Goal: Task Accomplishment & Management: Complete application form

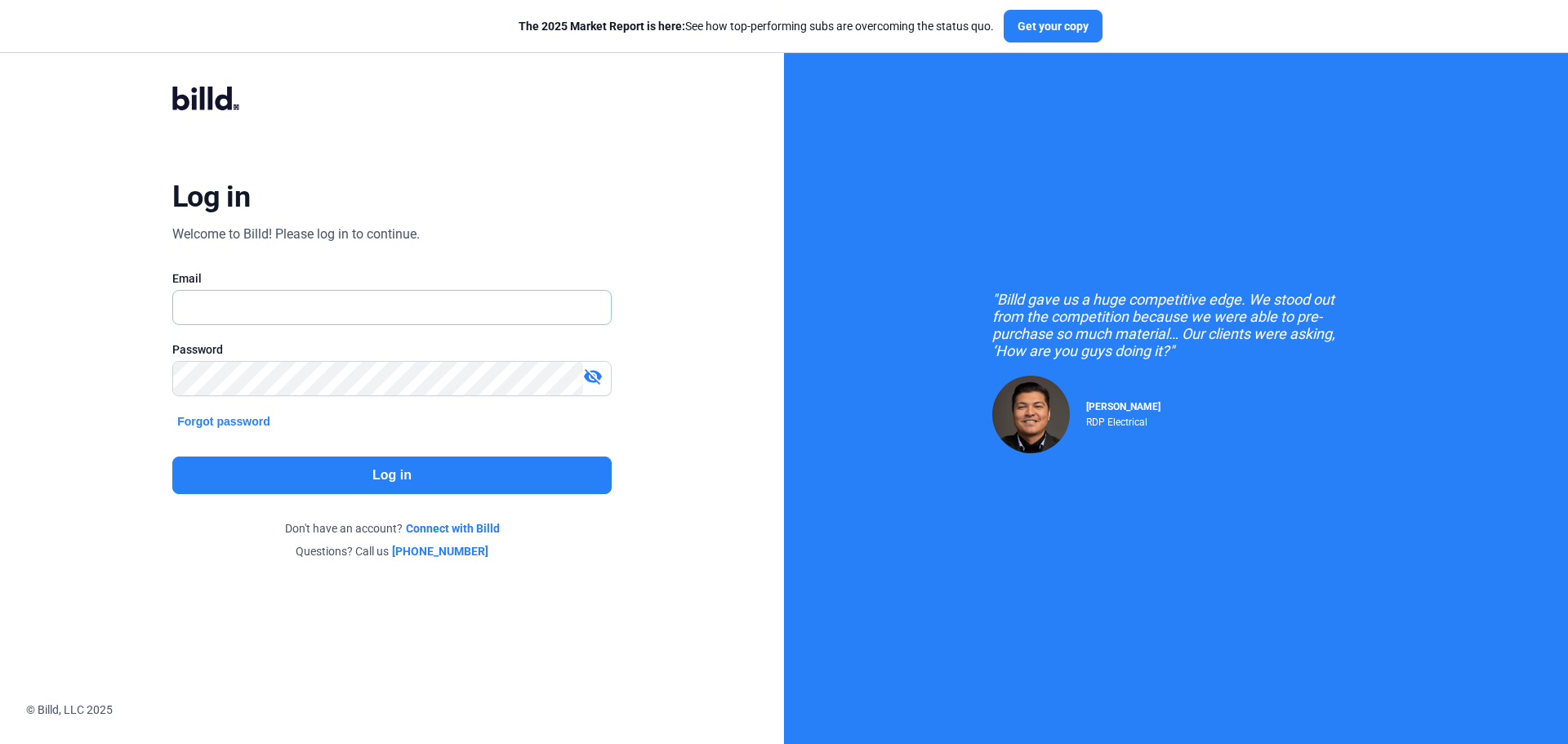
type input "[EMAIL_ADDRESS][DOMAIN_NAME]"
click at [401, 478] on button "Log in" at bounding box center [392, 475] width 439 height 38
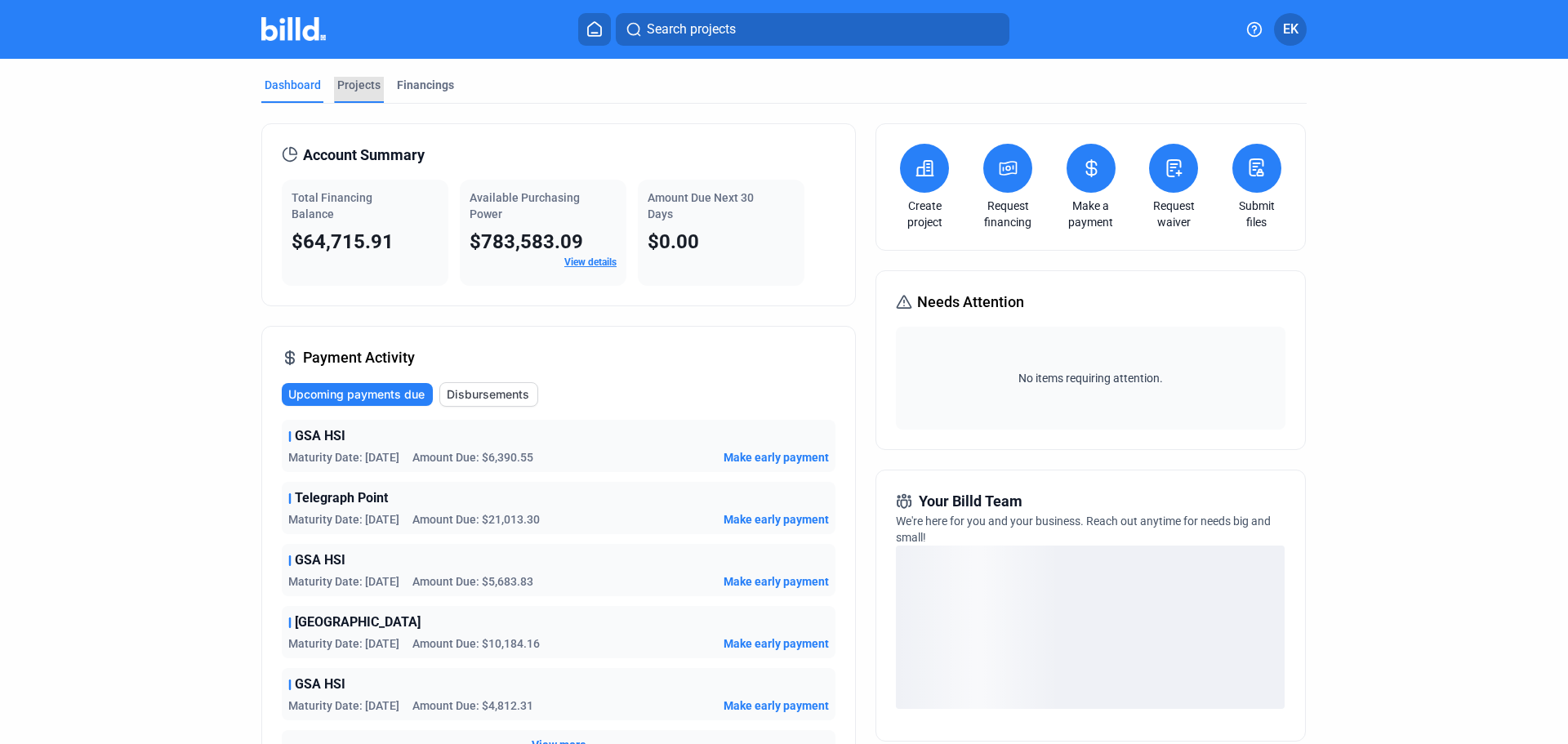
click at [359, 92] on div "Projects" at bounding box center [359, 85] width 44 height 16
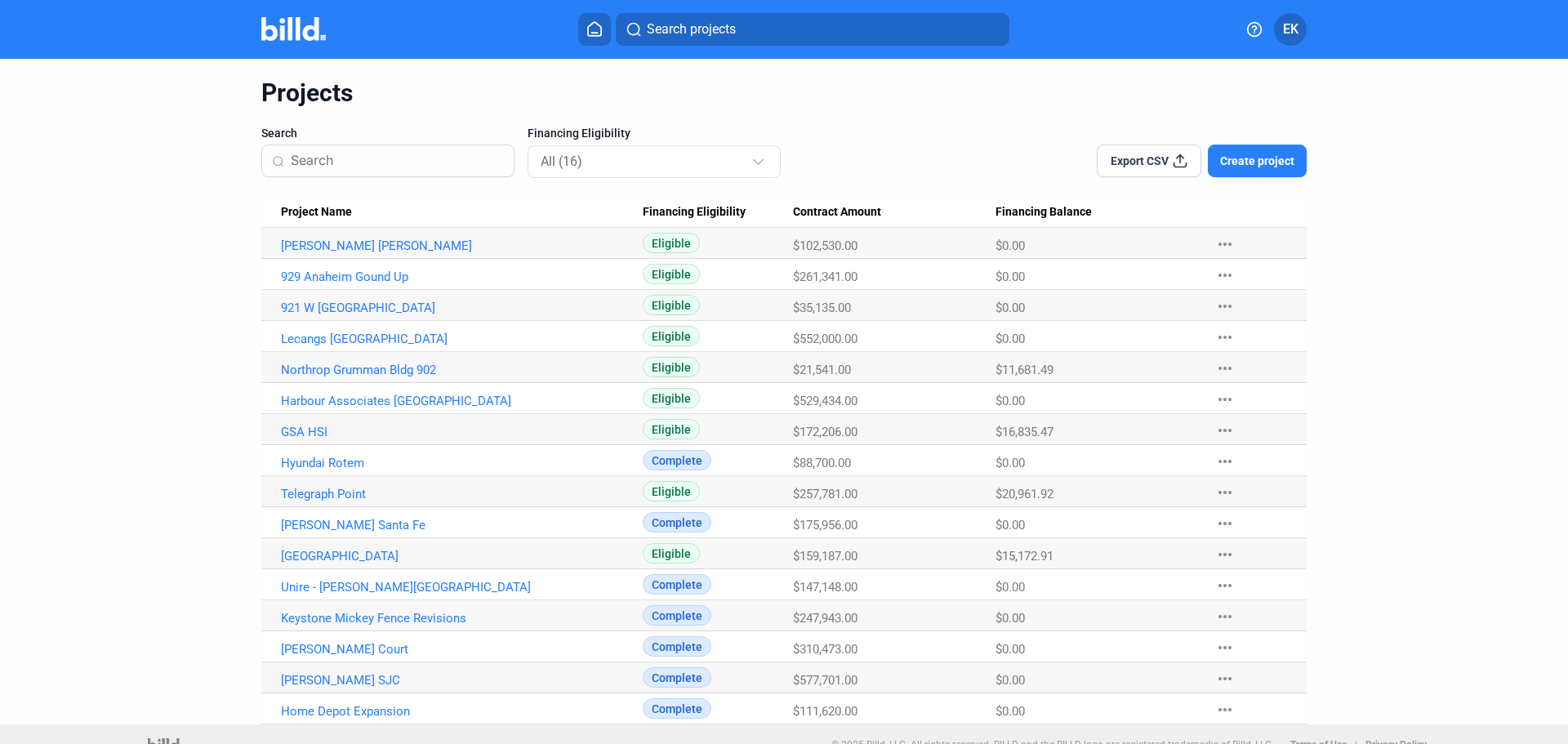
scroll to position [67, 0]
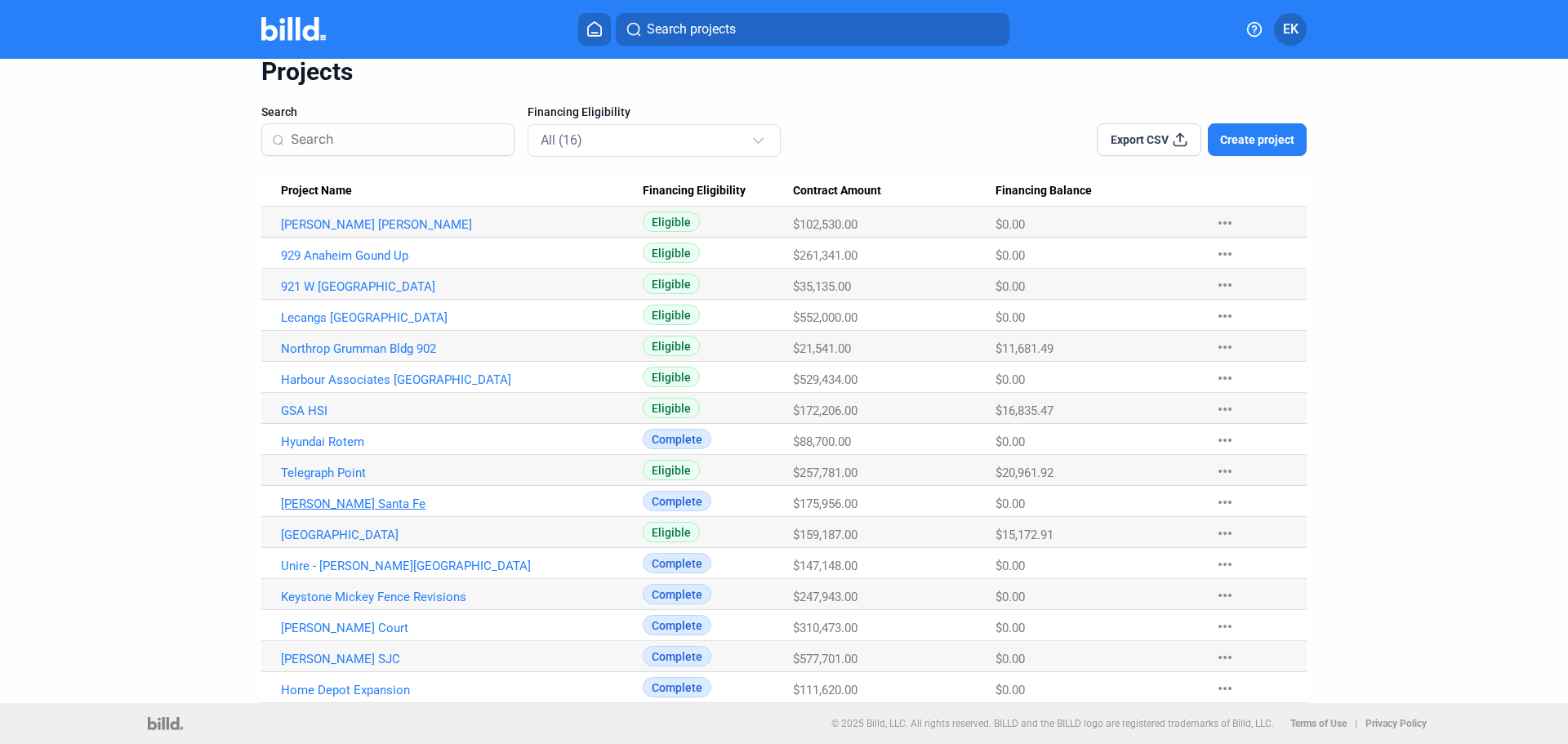
click at [352, 504] on link "[PERSON_NAME] Santa Fe" at bounding box center [462, 504] width 362 height 15
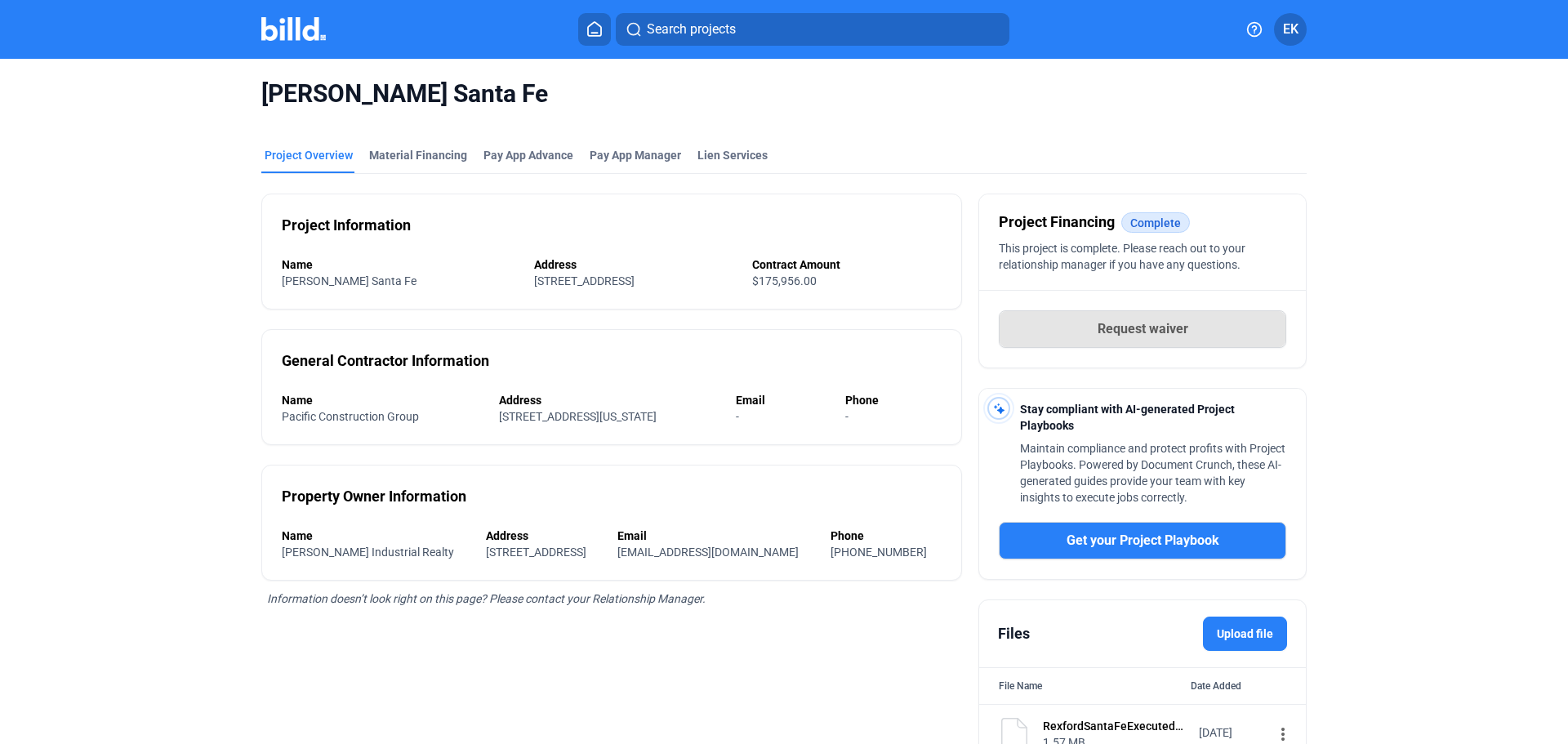
click at [1204, 312] on button "Request waiver" at bounding box center [1142, 328] width 287 height 38
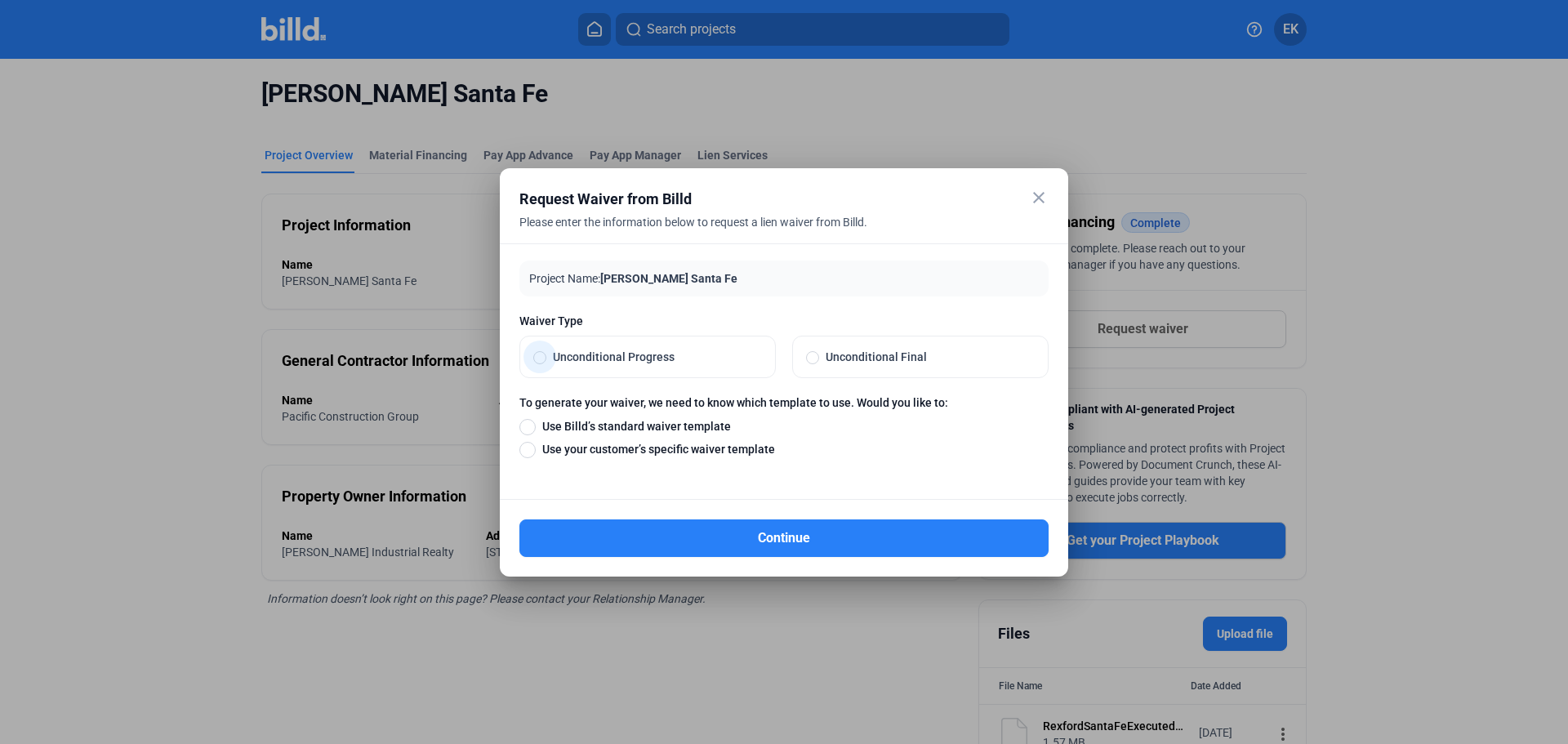
click at [541, 360] on span at bounding box center [540, 358] width 13 height 13
click at [541, 360] on input "Unconditional Progress" at bounding box center [540, 357] width 13 height 15
radio input "true"
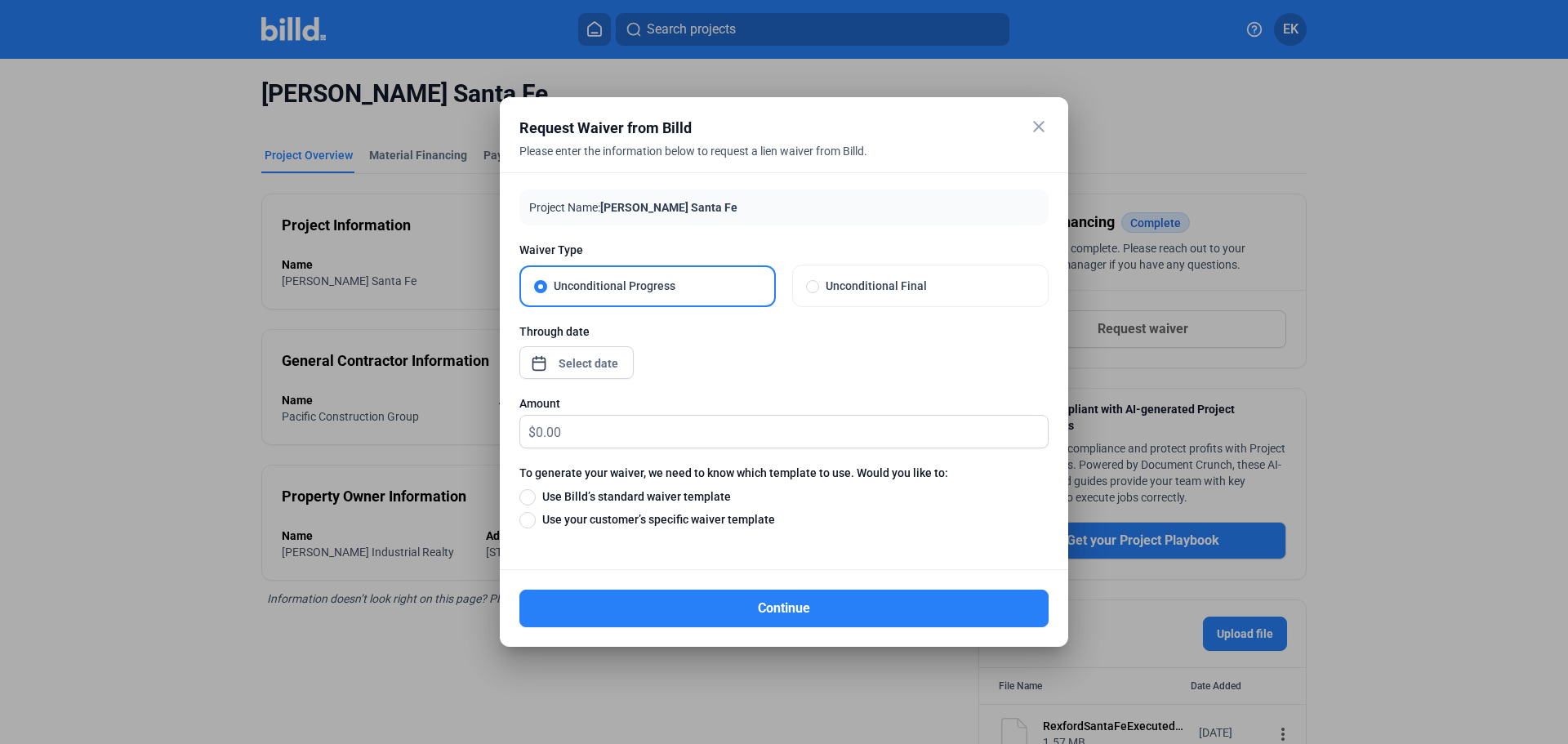
click at [560, 378] on div at bounding box center [577, 360] width 114 height 36
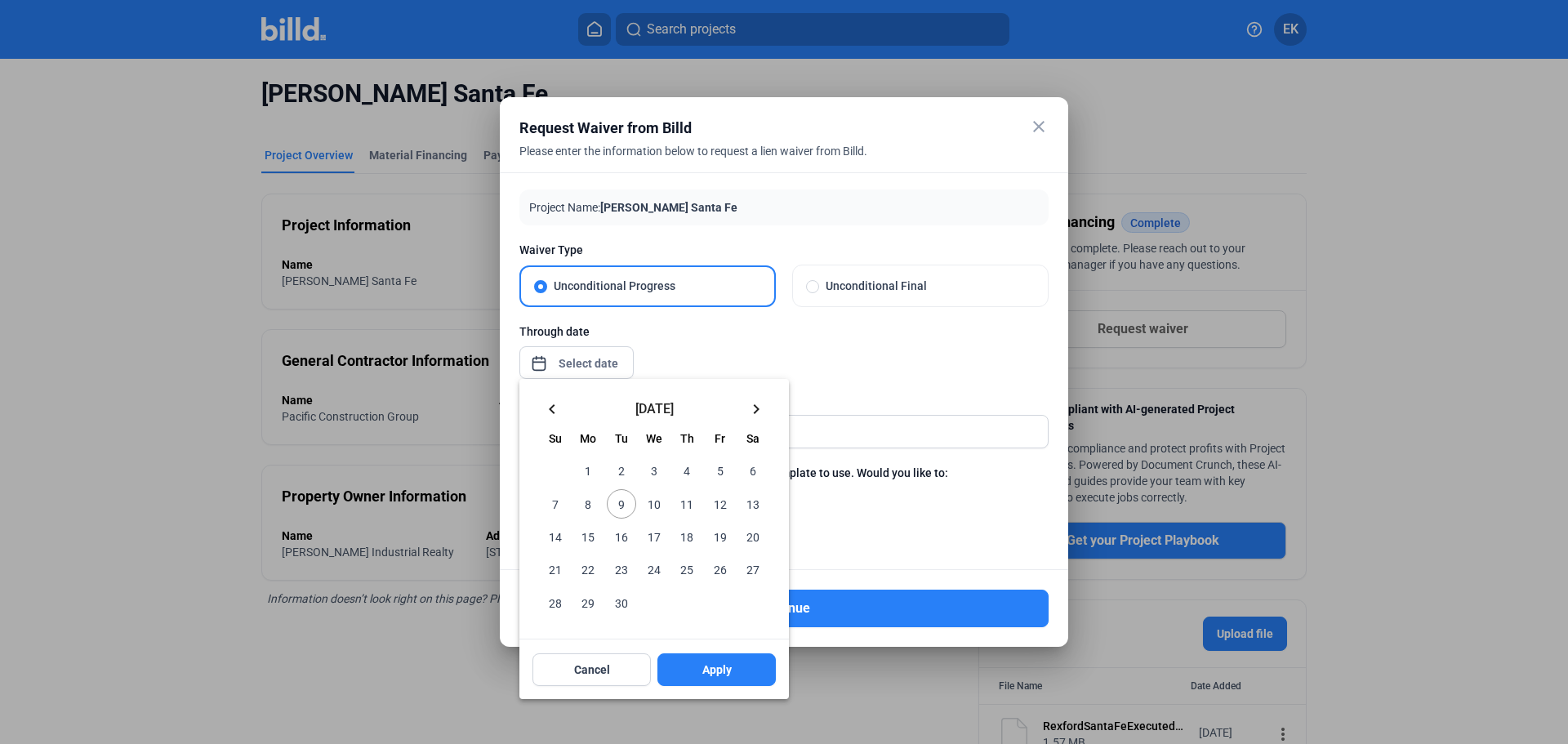
click at [556, 362] on div at bounding box center [784, 372] width 1568 height 744
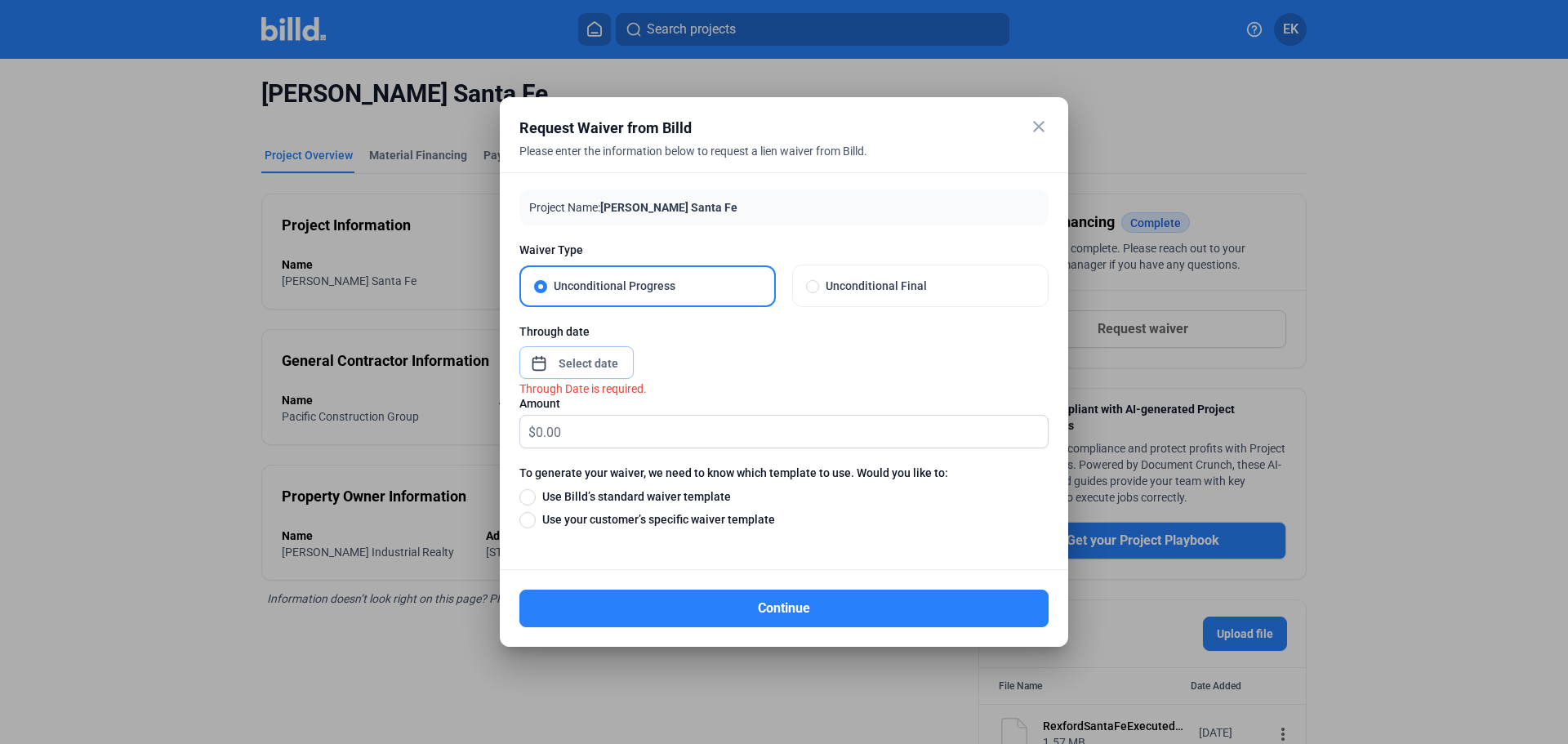
click at [556, 362] on input at bounding box center [589, 363] width 70 height 19
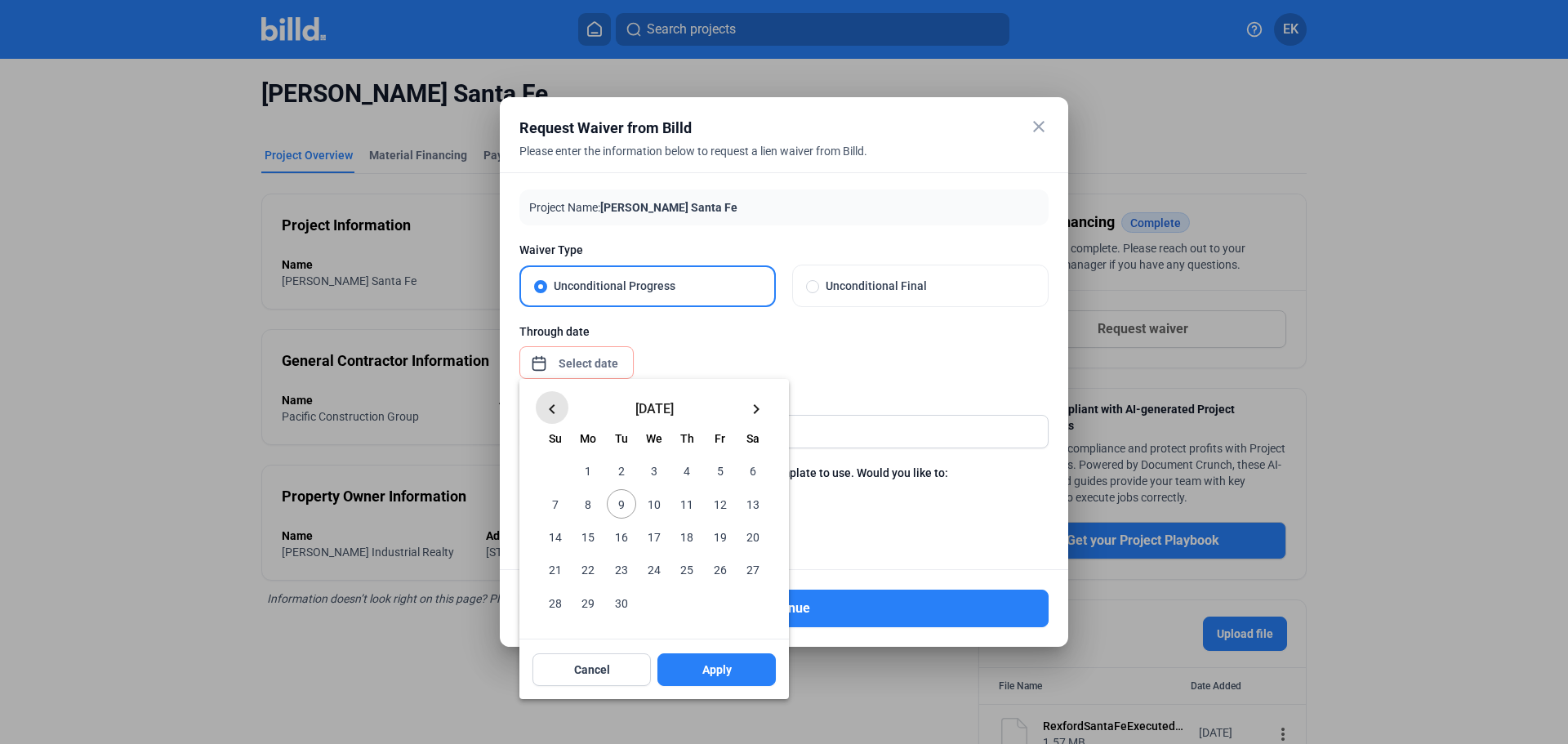
click at [557, 399] on mat-icon "keyboard_arrow_left" at bounding box center [551, 408] width 19 height 19
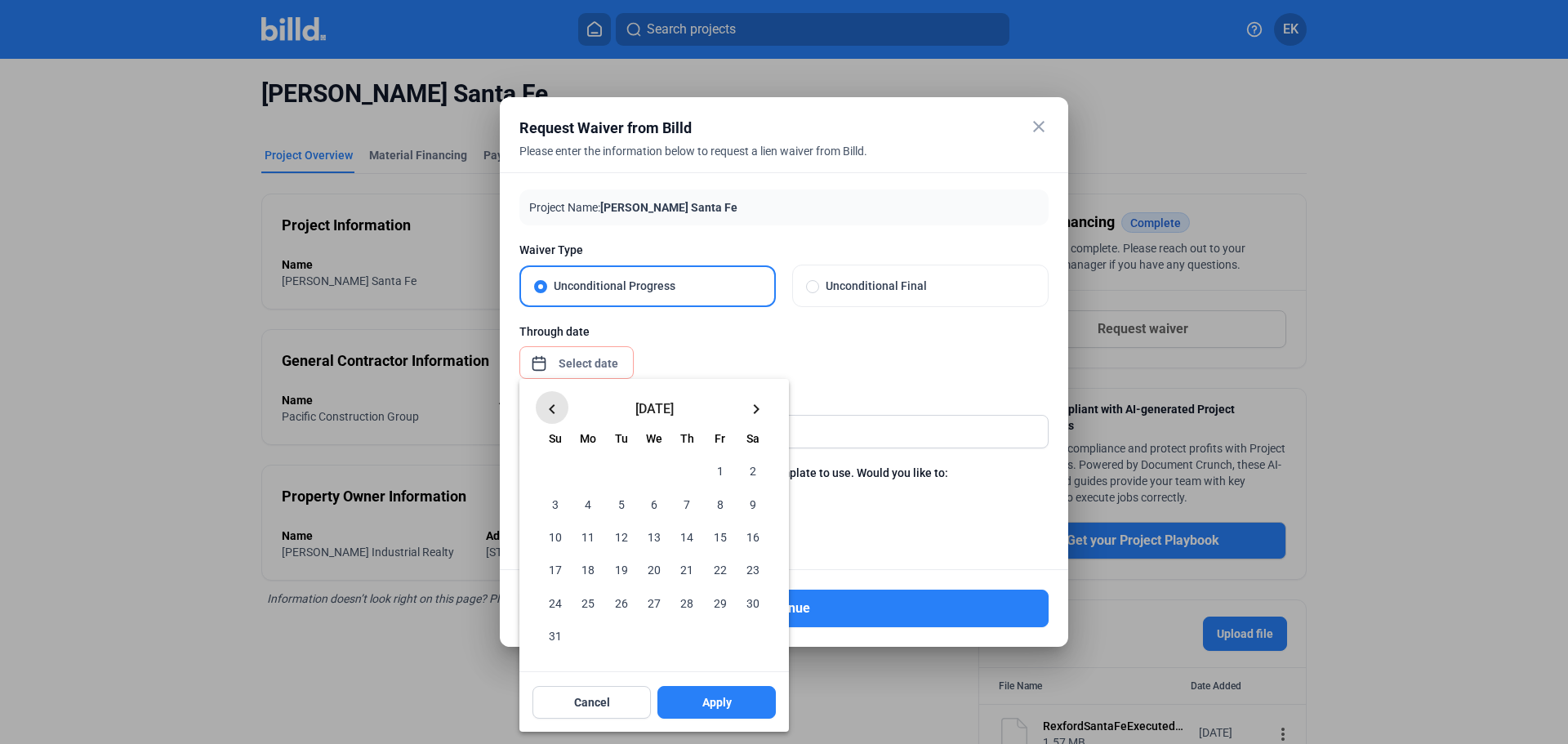
click at [557, 399] on mat-icon "keyboard_arrow_left" at bounding box center [551, 408] width 19 height 19
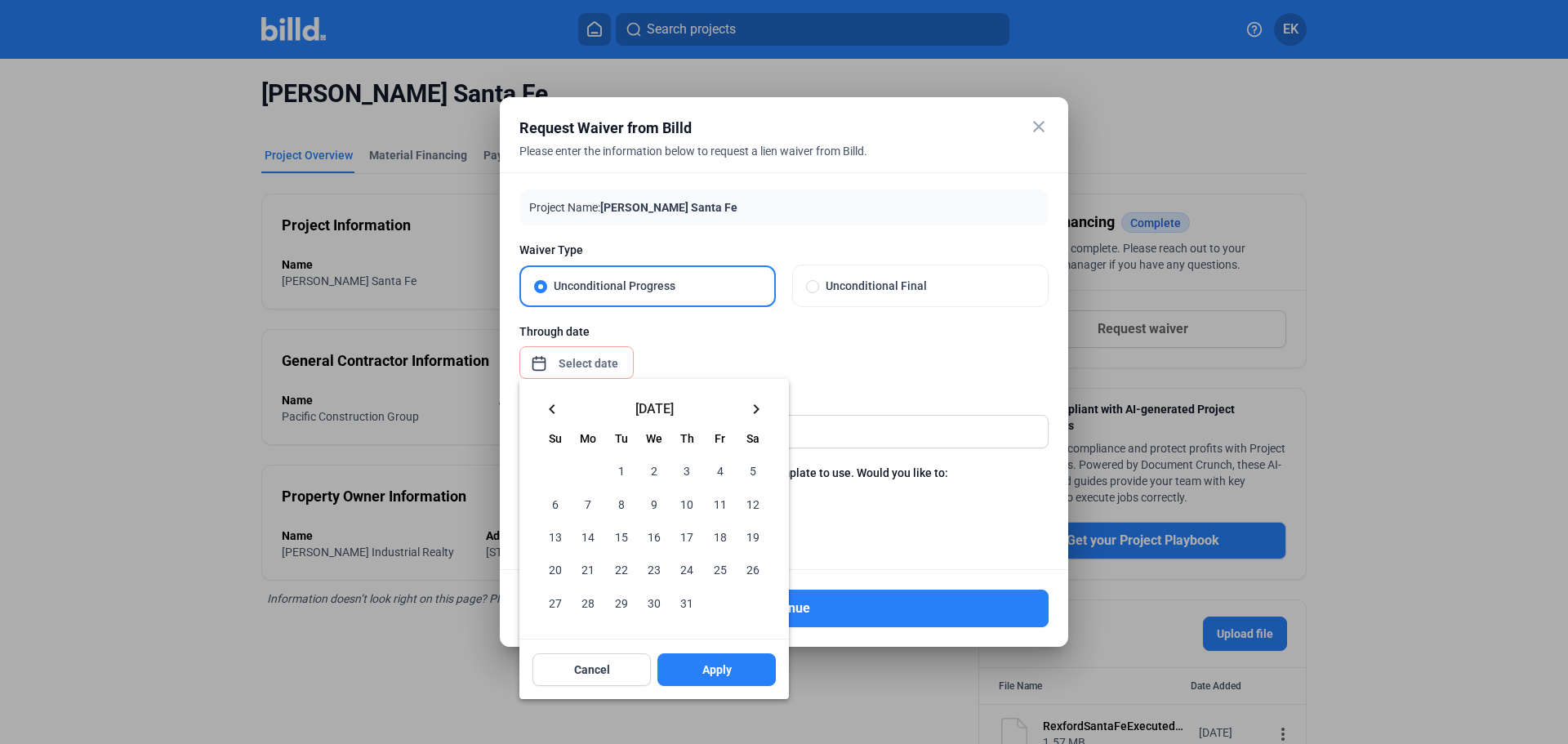
click at [557, 399] on mat-icon "keyboard_arrow_left" at bounding box center [551, 408] width 19 height 19
click at [592, 601] on span "30" at bounding box center [587, 602] width 29 height 29
click at [737, 673] on button "Apply" at bounding box center [716, 669] width 118 height 33
type input "[DATE]"
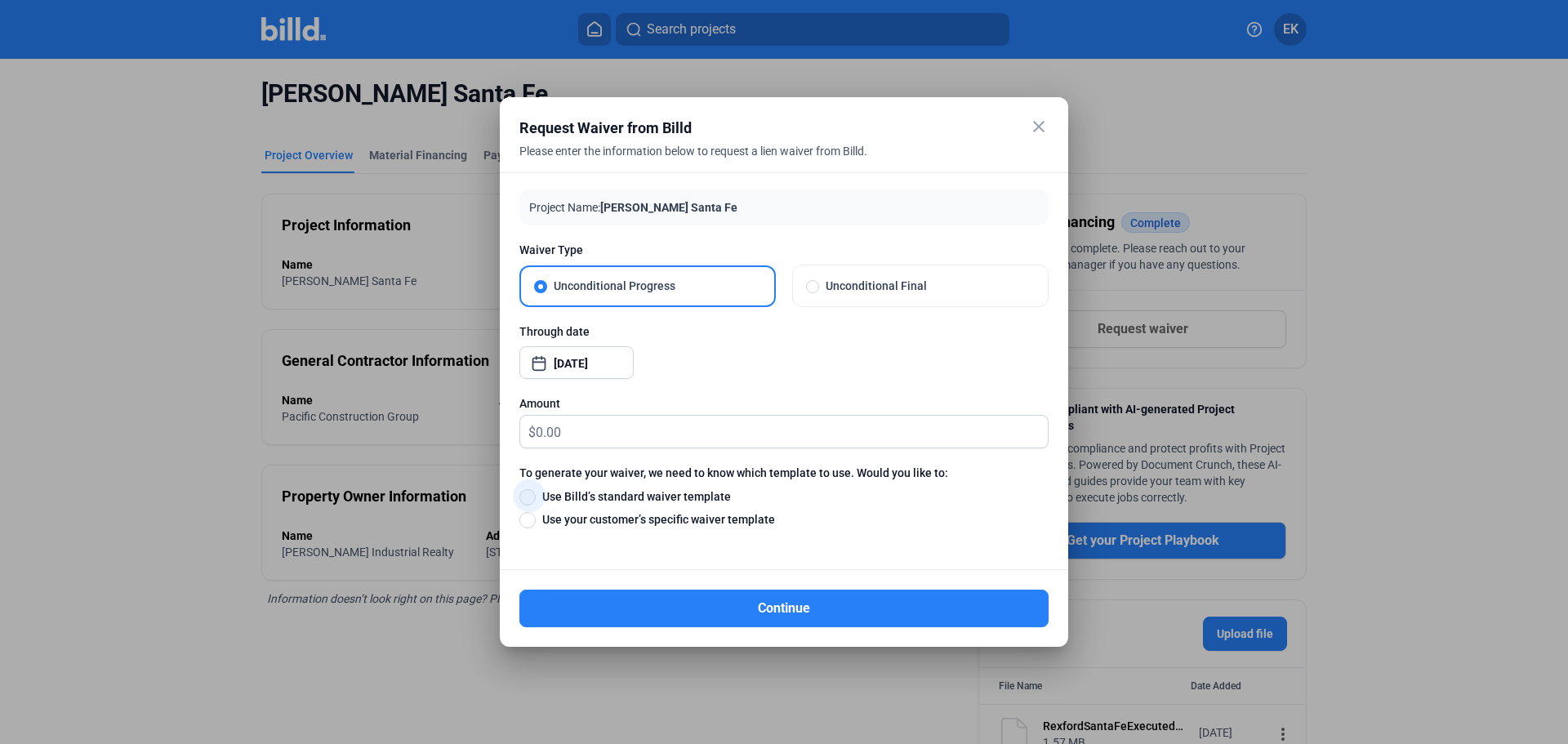
click at [528, 494] on span at bounding box center [527, 497] width 16 height 16
click at [528, 494] on input "Use Billd’s standard waiver template" at bounding box center [527, 496] width 16 height 18
radio input "true"
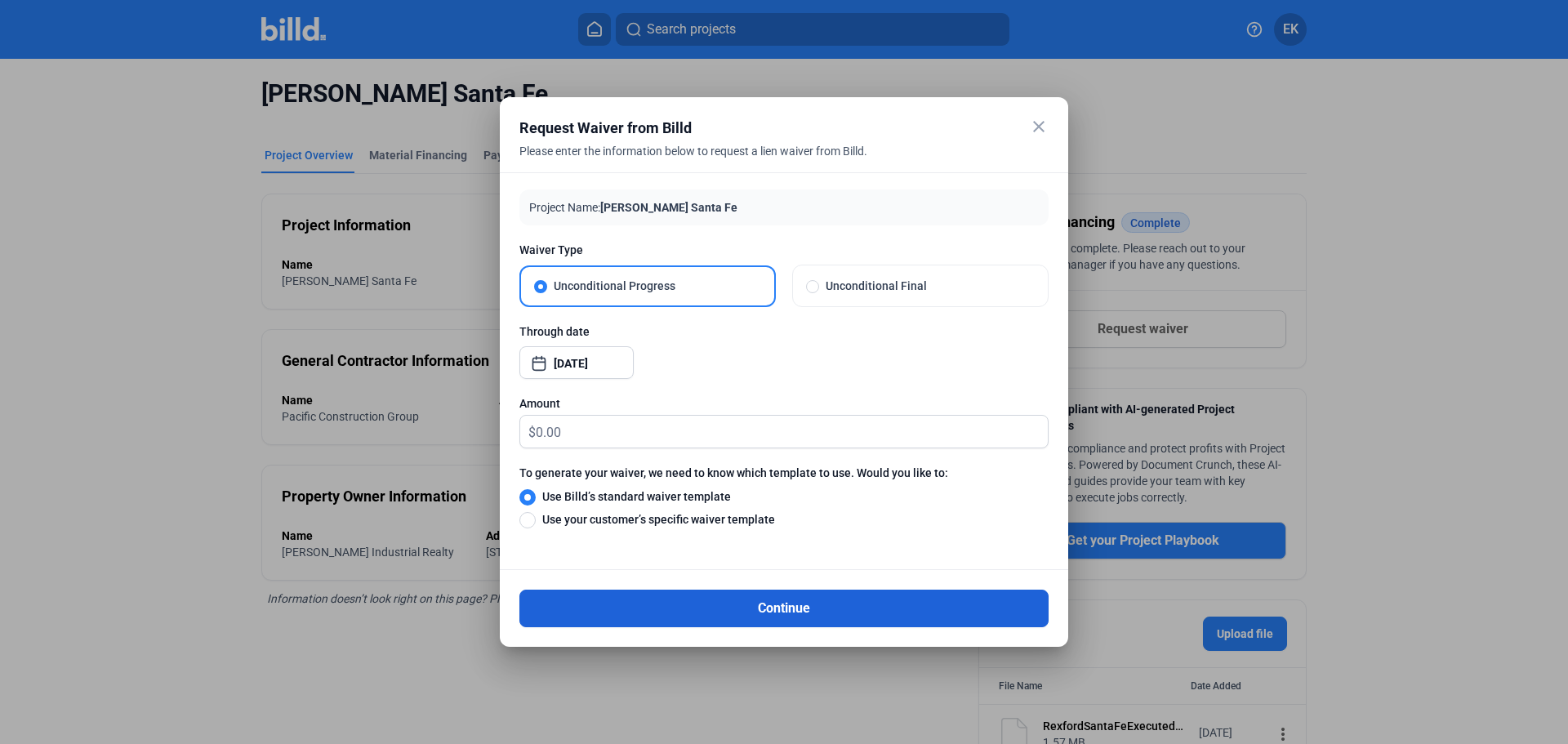
click at [808, 601] on button "Continue" at bounding box center [784, 607] width 529 height 38
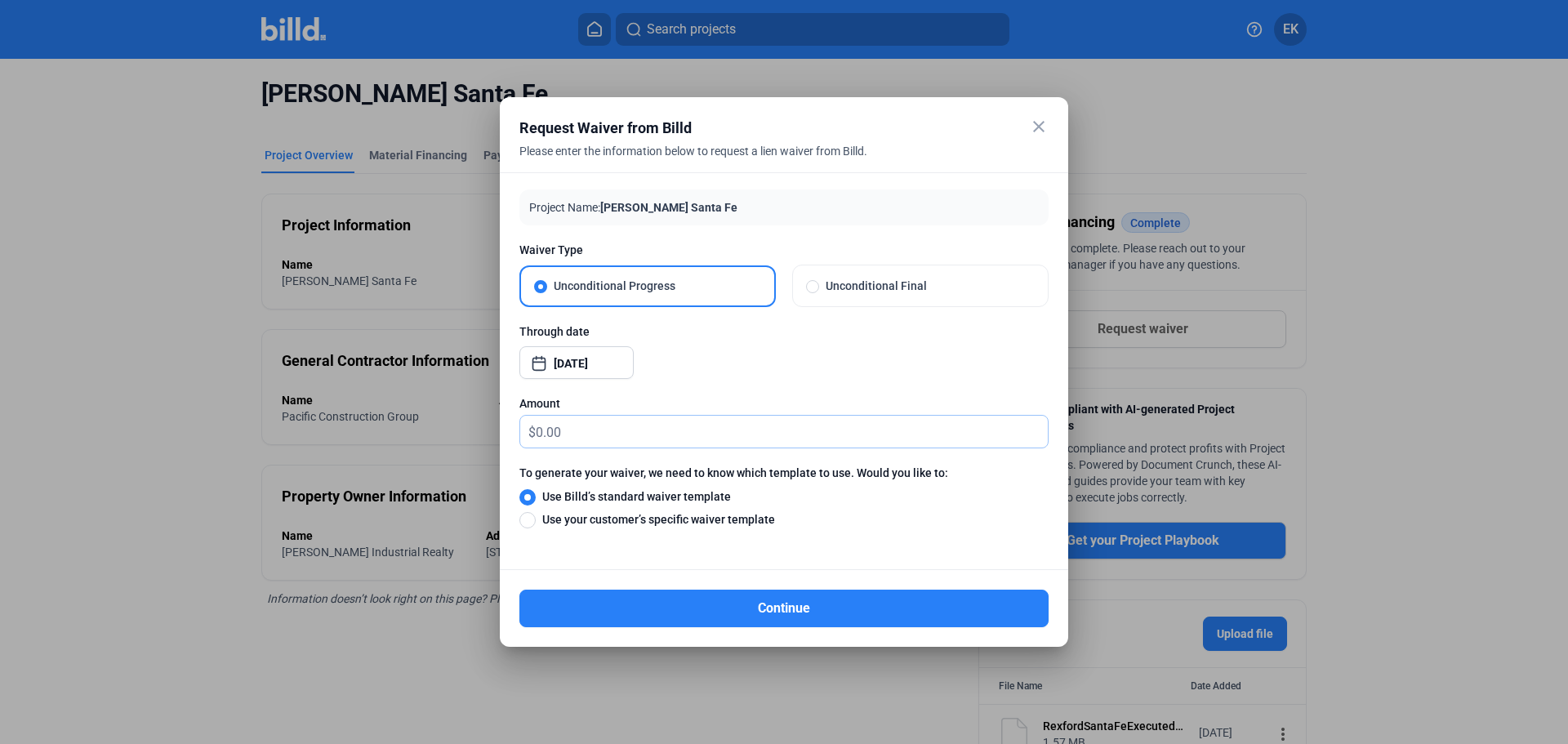
click at [589, 431] on input "text" at bounding box center [791, 431] width 512 height 32
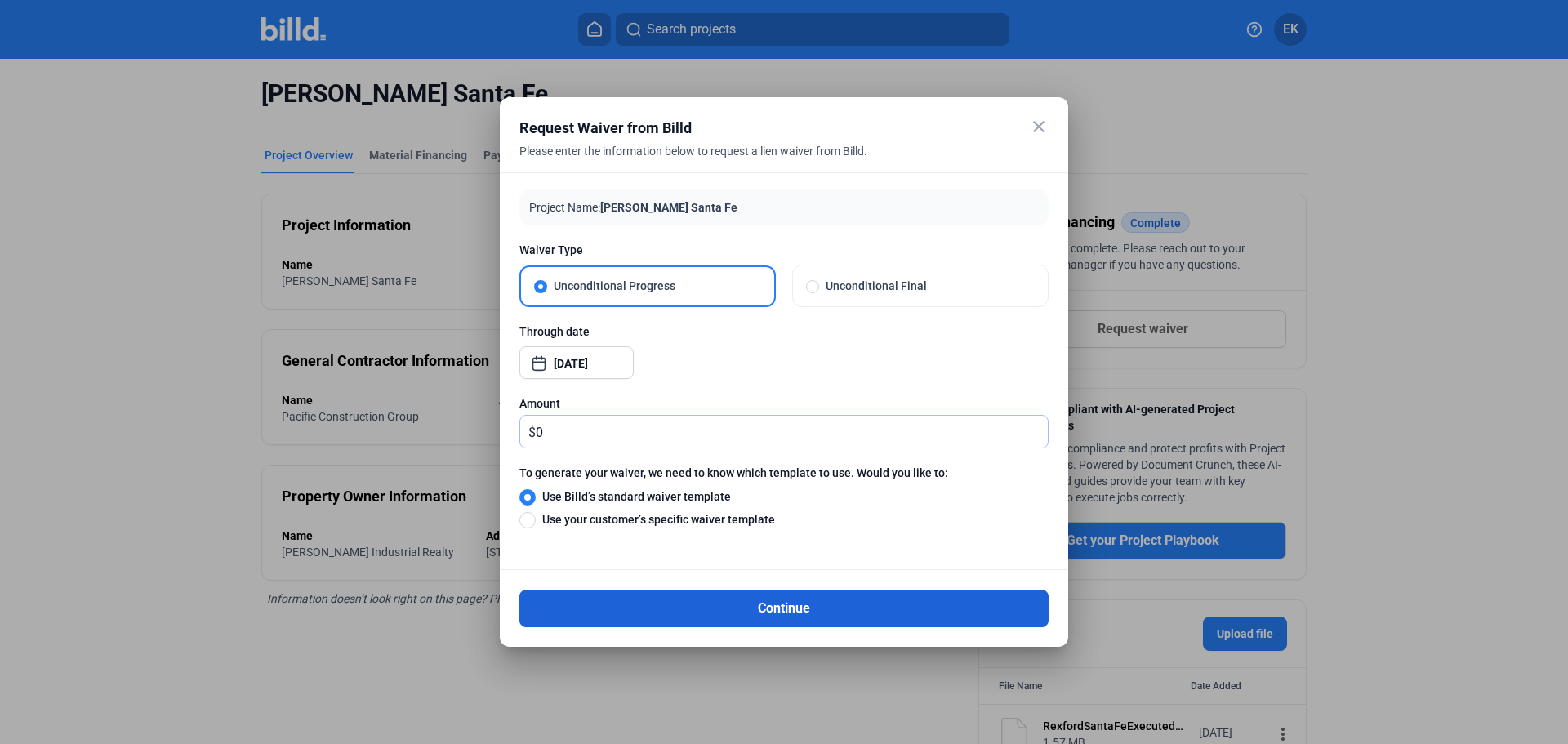
type input "0"
click at [765, 601] on button "Continue" at bounding box center [784, 607] width 529 height 38
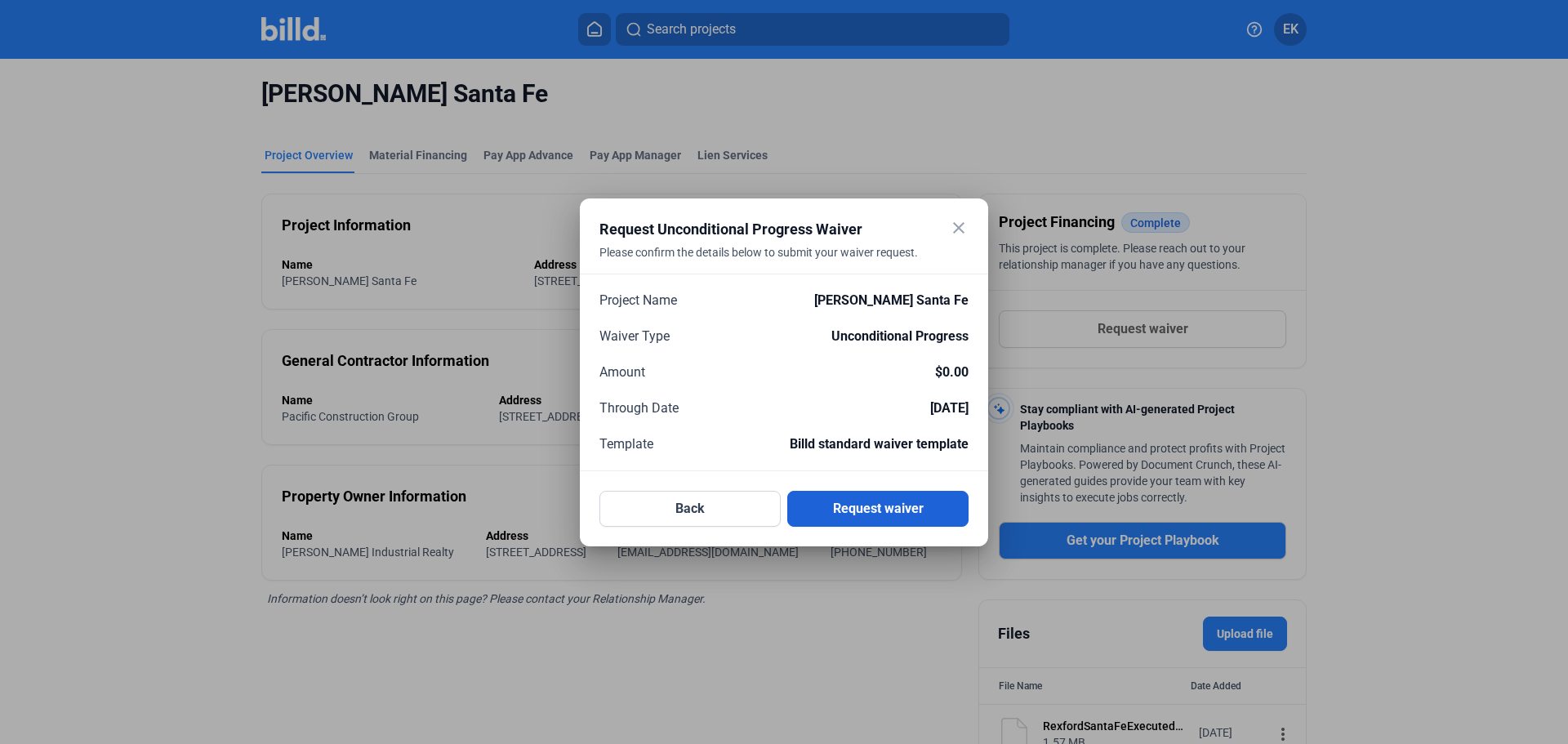
click at [909, 499] on button "Request waiver" at bounding box center [877, 509] width 181 height 36
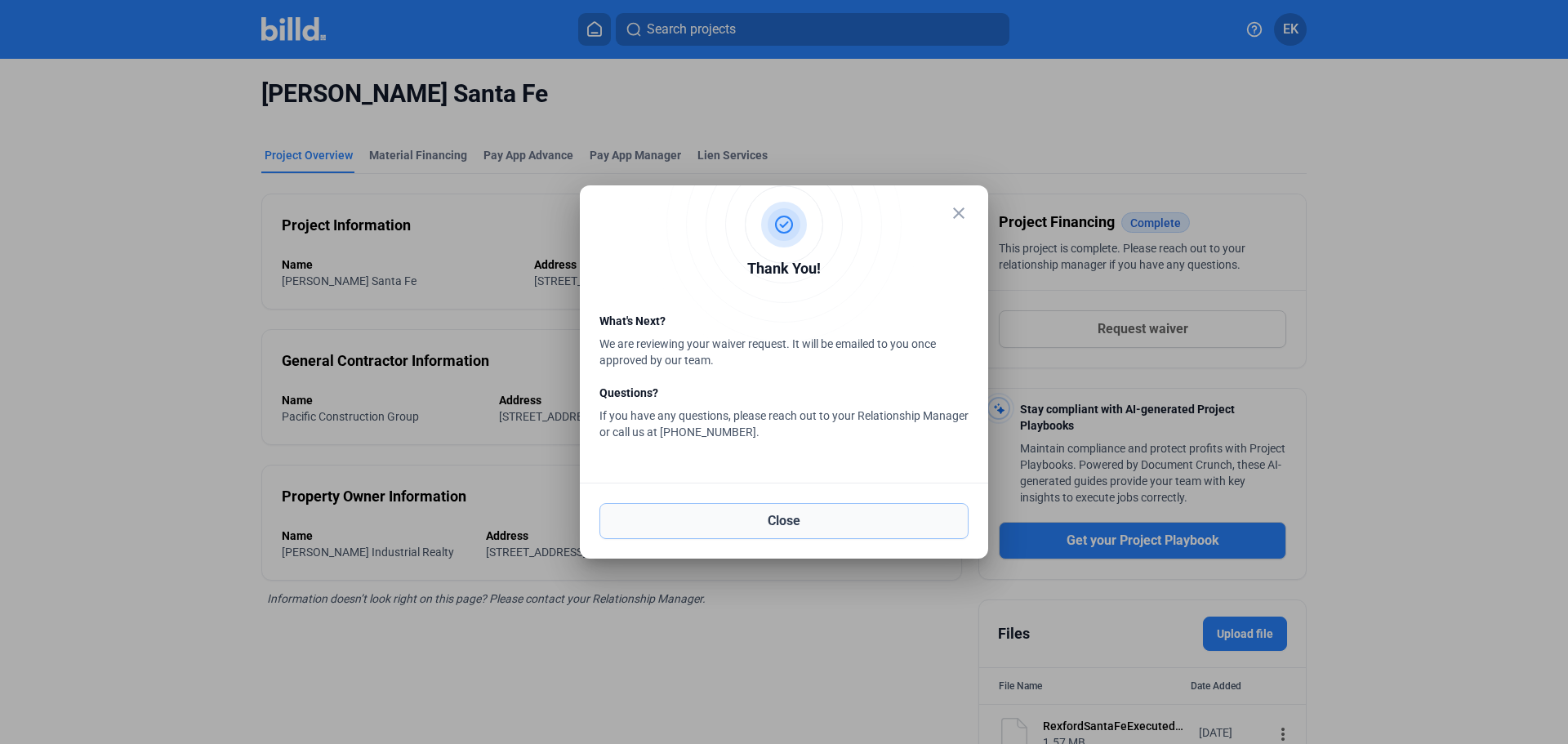
click at [814, 524] on button "Close" at bounding box center [784, 520] width 369 height 36
